Goal: Task Accomplishment & Management: Use online tool/utility

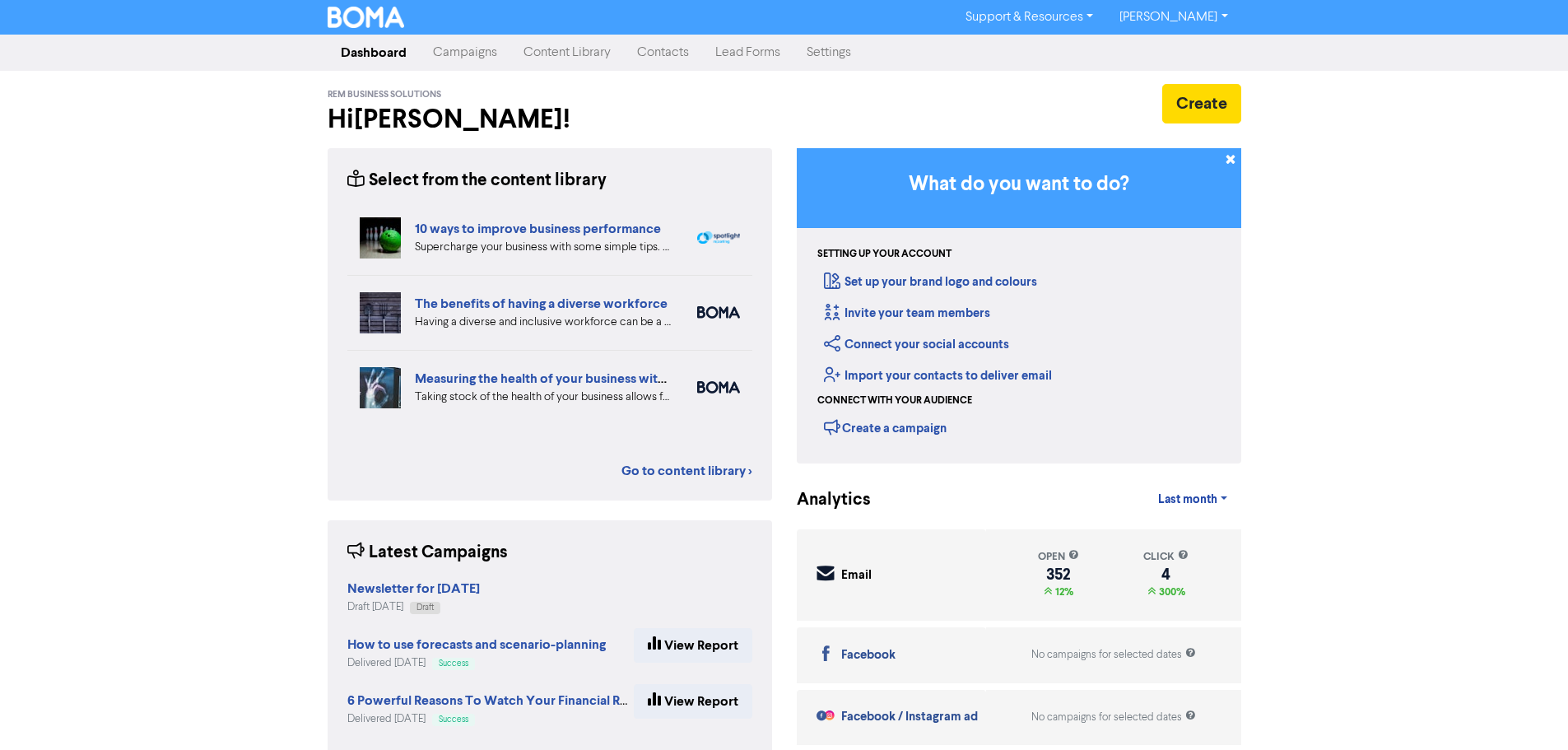
click at [469, 45] on link "Campaigns" at bounding box center [465, 53] width 90 height 33
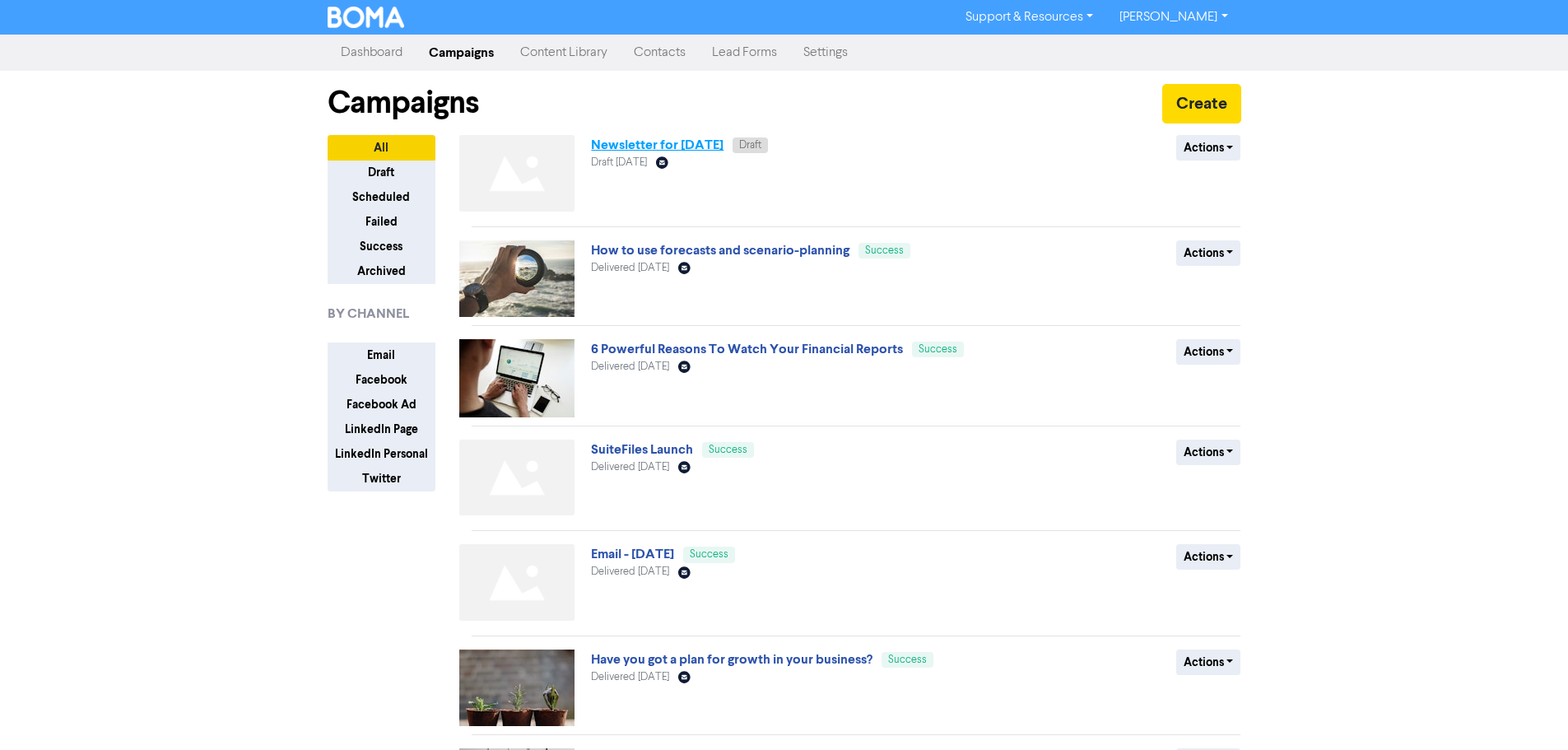
click at [644, 147] on link "Newsletter for [DATE]" at bounding box center [657, 144] width 133 height 16
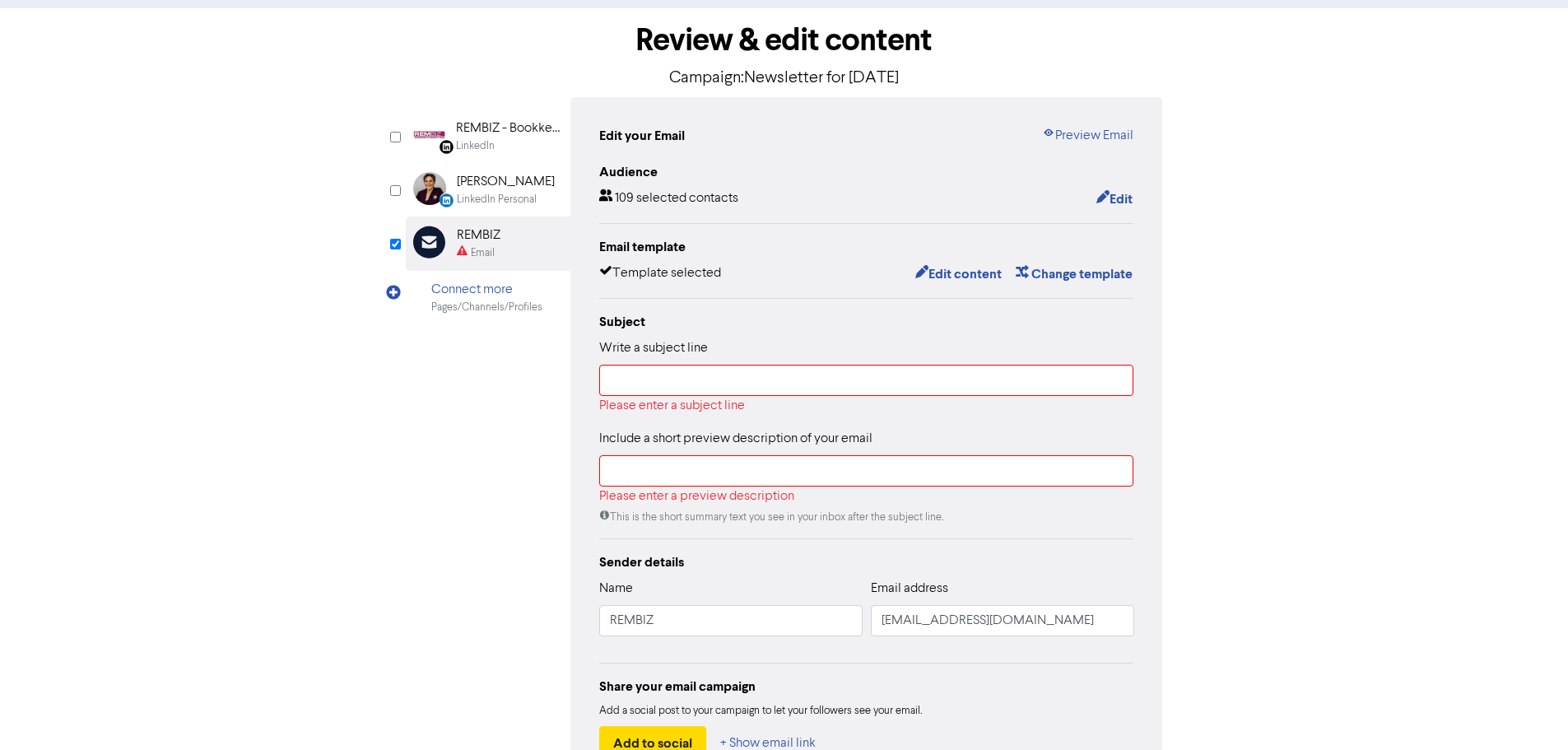
scroll to position [186, 0]
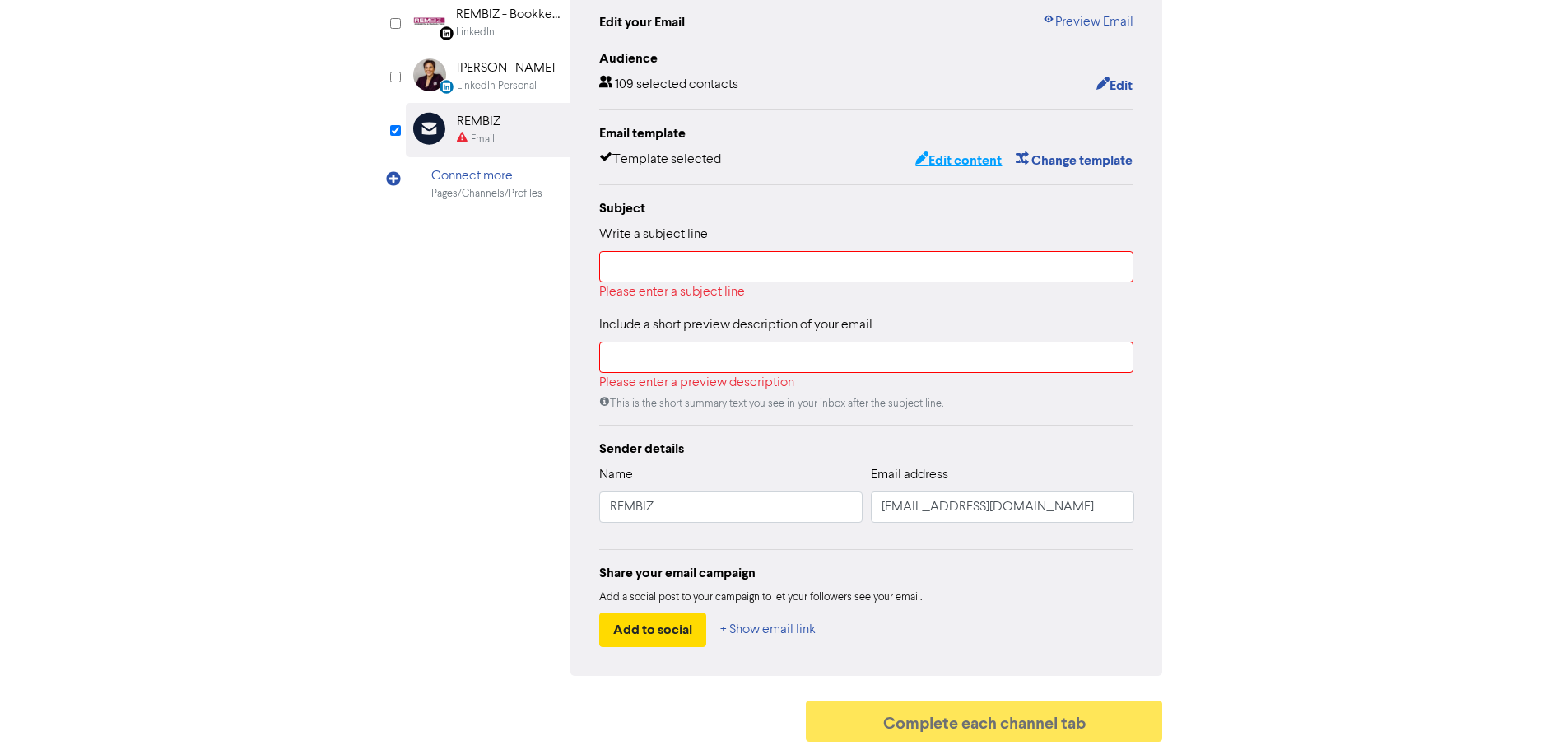
click at [962, 168] on button "Edit content" at bounding box center [958, 161] width 88 height 21
